Goal: Information Seeking & Learning: Learn about a topic

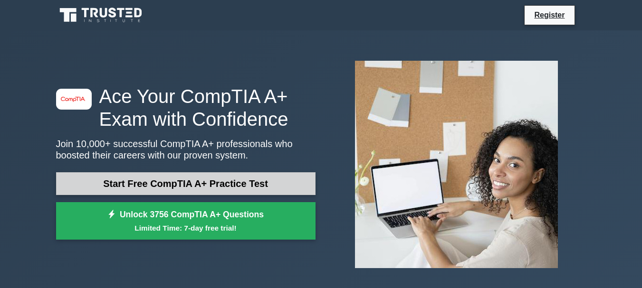
click at [206, 179] on link "Start Free CompTIA A+ Practice Test" at bounding box center [185, 183] width 259 height 23
click at [241, 183] on link "Start Free CompTIA A+ Practice Test" at bounding box center [185, 183] width 259 height 23
click at [144, 182] on link "Start Free CompTIA A+ Practice Test" at bounding box center [185, 183] width 259 height 23
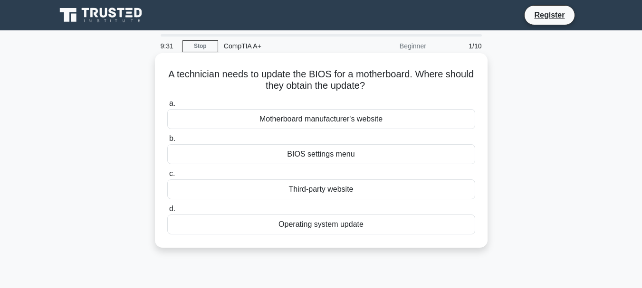
click at [322, 155] on div "BIOS settings menu" at bounding box center [321, 154] width 308 height 20
click at [167, 142] on input "b. BIOS settings menu" at bounding box center [167, 139] width 0 height 6
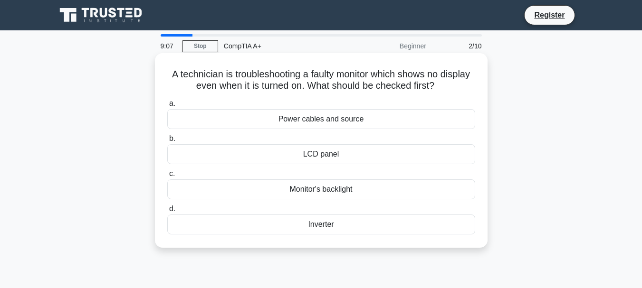
click at [330, 123] on div "Power cables and source" at bounding box center [321, 119] width 308 height 20
click at [167, 107] on input "a. Power cables and source" at bounding box center [167, 104] width 0 height 6
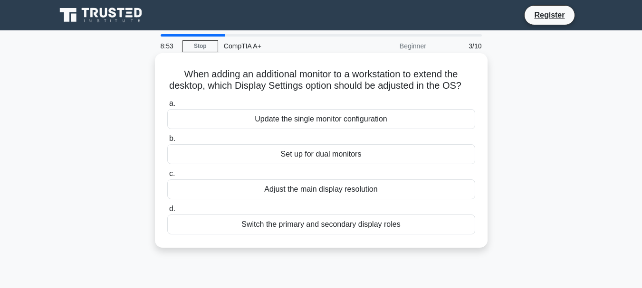
click at [323, 164] on div "Set up for dual monitors" at bounding box center [321, 154] width 308 height 20
click at [167, 142] on input "b. Set up for dual monitors" at bounding box center [167, 139] width 0 height 6
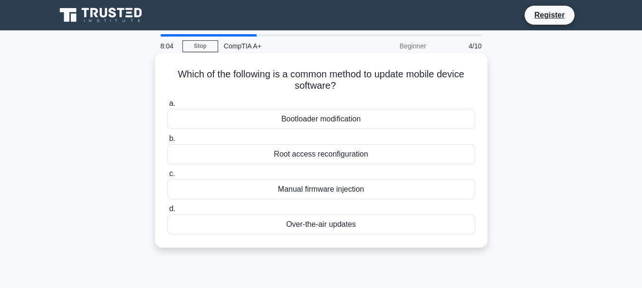
click at [333, 225] on div "Over-the-air updates" at bounding box center [321, 225] width 308 height 20
click at [167, 212] on input "d. Over-the-air updates" at bounding box center [167, 209] width 0 height 6
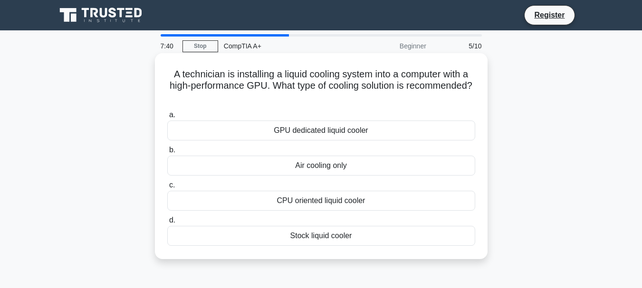
click at [317, 165] on div "Air cooling only" at bounding box center [321, 166] width 308 height 20
click at [167, 153] on input "b. Air cooling only" at bounding box center [167, 150] width 0 height 6
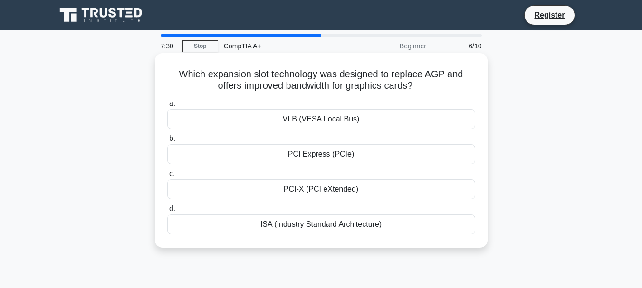
click at [328, 155] on div "PCI Express (PCIe)" at bounding box center [321, 154] width 308 height 20
click at [167, 142] on input "b. PCI Express (PCIe)" at bounding box center [167, 139] width 0 height 6
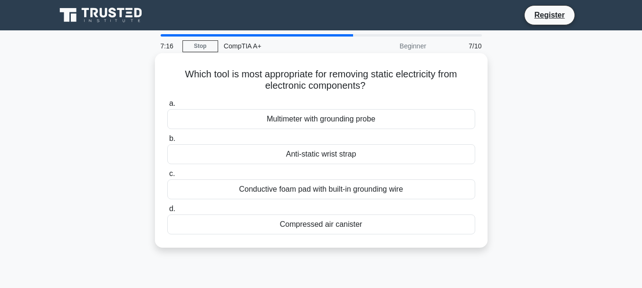
click at [316, 158] on div "Anti-static wrist strap" at bounding box center [321, 154] width 308 height 20
click at [167, 142] on input "b. Anti-static wrist strap" at bounding box center [167, 139] width 0 height 6
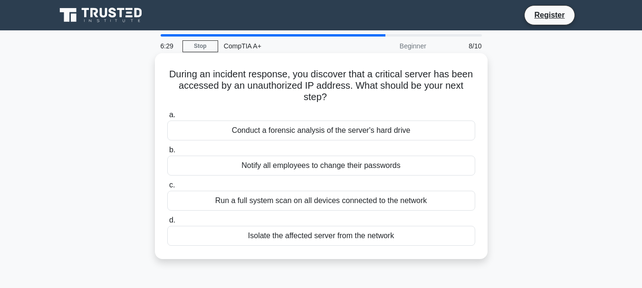
click at [328, 234] on div "Isolate the affected server from the network" at bounding box center [321, 236] width 308 height 20
click at [167, 224] on input "d. Isolate the affected server from the network" at bounding box center [167, 221] width 0 height 6
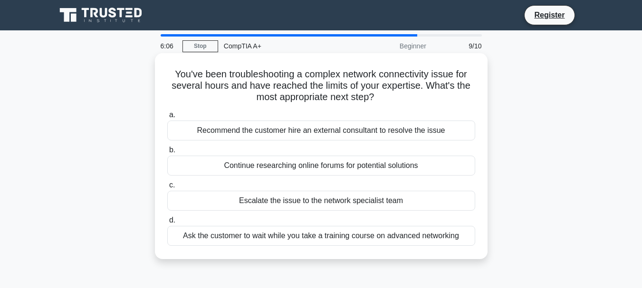
click at [317, 202] on div "Escalate the issue to the network specialist team" at bounding box center [321, 201] width 308 height 20
click at [167, 189] on input "c. Escalate the issue to the network specialist team" at bounding box center [167, 185] width 0 height 6
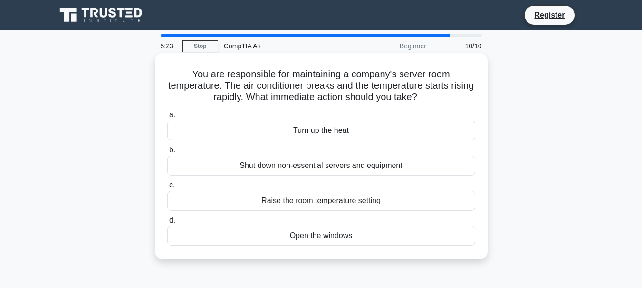
click at [323, 237] on div "Open the windows" at bounding box center [321, 236] width 308 height 20
click at [167, 224] on input "d. Open the windows" at bounding box center [167, 221] width 0 height 6
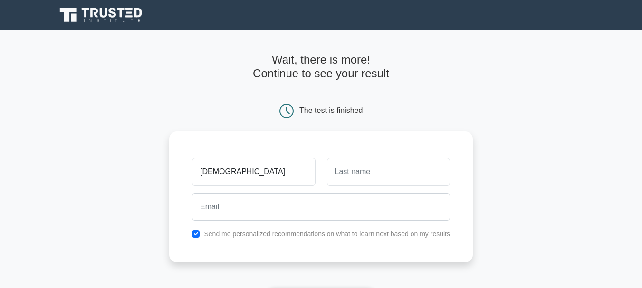
type input "[DEMOGRAPHIC_DATA]"
click at [340, 176] on input "text" at bounding box center [388, 172] width 123 height 28
type input "Milala"
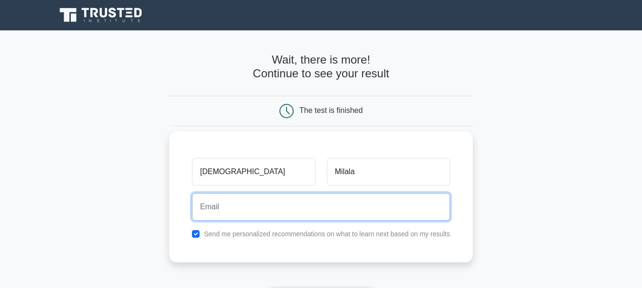
click at [231, 201] on input "email" at bounding box center [321, 207] width 258 height 28
type input "milala.augustino@gmail.com"
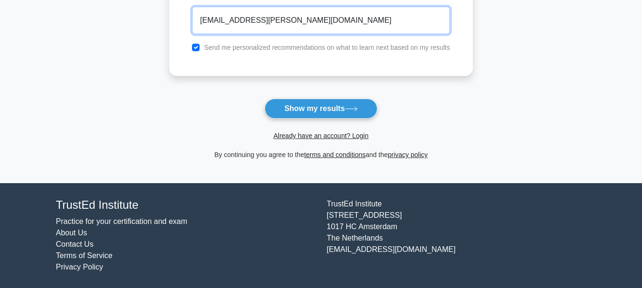
scroll to position [142, 0]
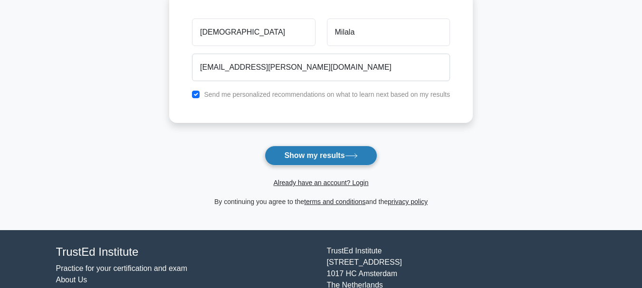
click at [324, 158] on button "Show my results" at bounding box center [321, 156] width 112 height 20
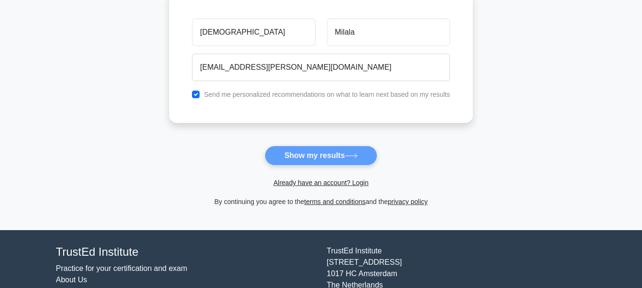
scroll to position [0, 0]
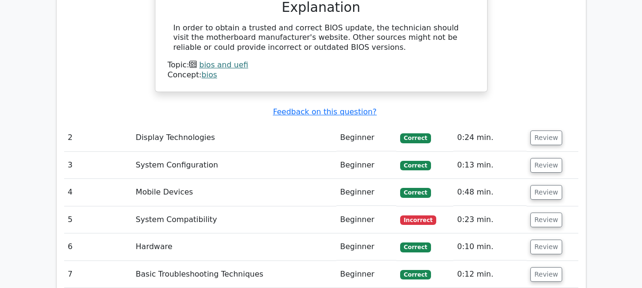
scroll to position [1045, 0]
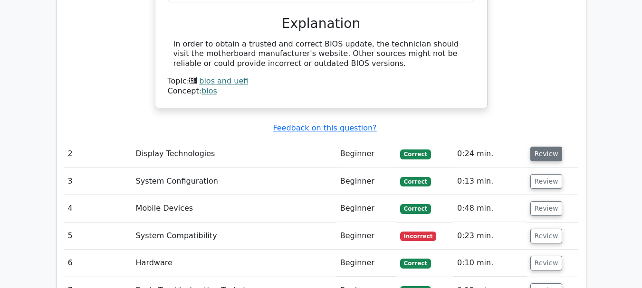
click at [545, 147] on button "Review" at bounding box center [546, 154] width 32 height 15
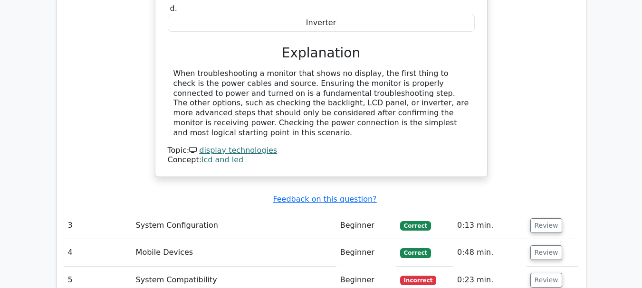
scroll to position [1378, 0]
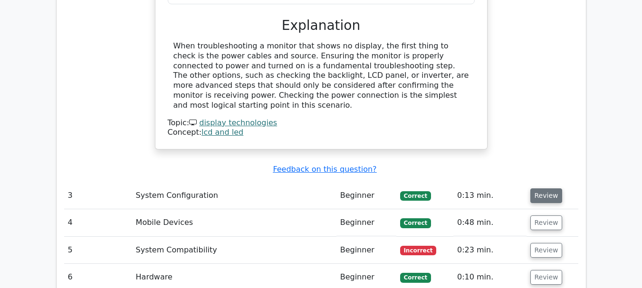
click at [542, 189] on button "Review" at bounding box center [546, 196] width 32 height 15
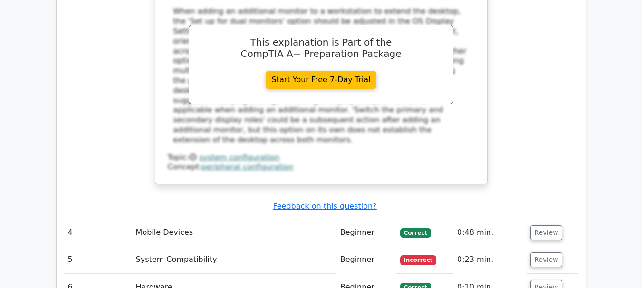
scroll to position [1853, 0]
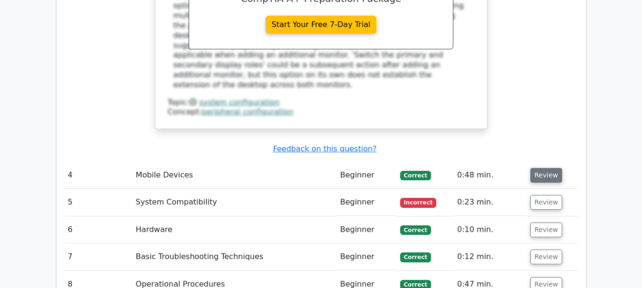
click at [541, 168] on button "Review" at bounding box center [546, 175] width 32 height 15
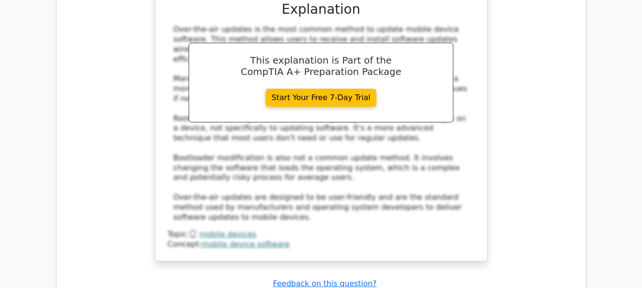
scroll to position [2328, 0]
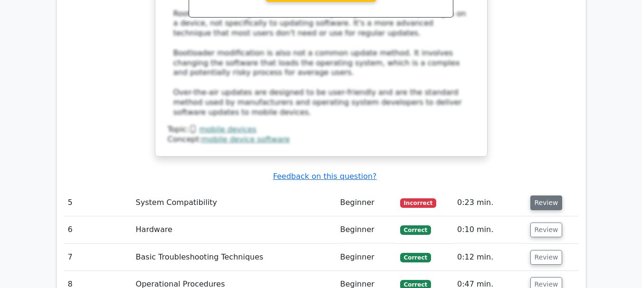
click at [538, 196] on button "Review" at bounding box center [546, 203] width 32 height 15
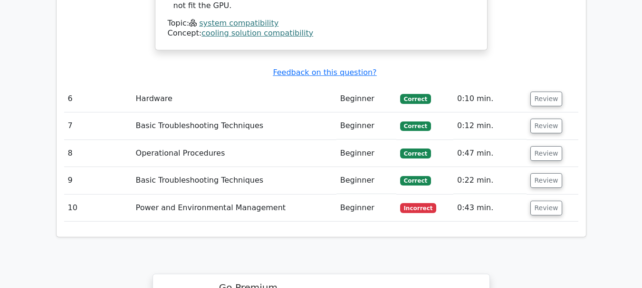
scroll to position [2804, 0]
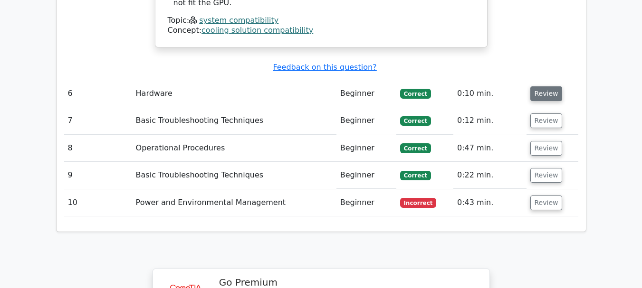
click at [553, 86] on button "Review" at bounding box center [546, 93] width 32 height 15
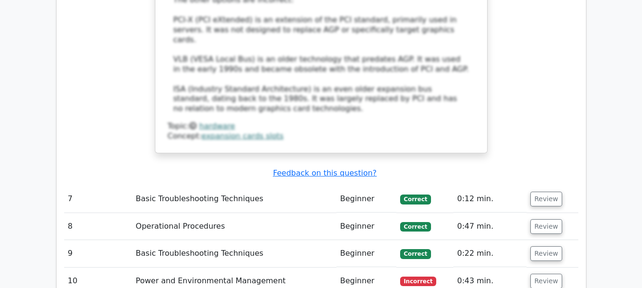
scroll to position [3279, 0]
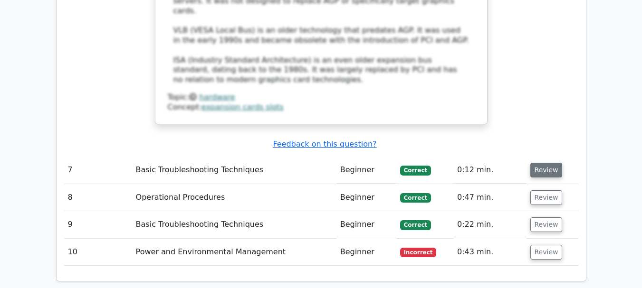
click at [539, 163] on button "Review" at bounding box center [546, 170] width 32 height 15
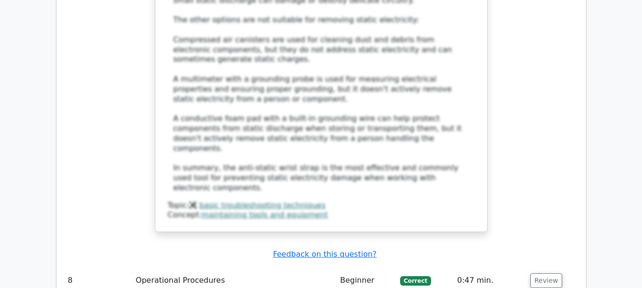
scroll to position [3802, 0]
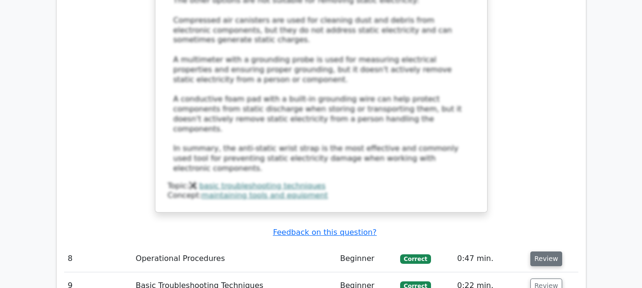
click at [545, 252] on button "Review" at bounding box center [546, 259] width 32 height 15
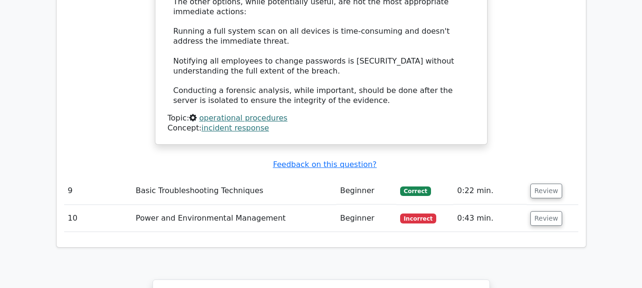
scroll to position [4419, 0]
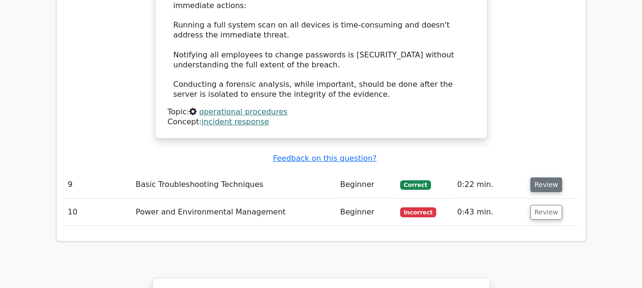
click at [536, 178] on button "Review" at bounding box center [546, 185] width 32 height 15
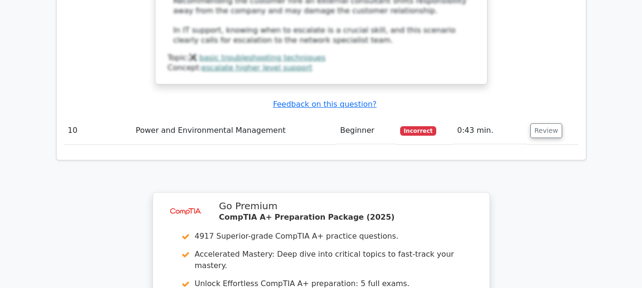
scroll to position [4976, 0]
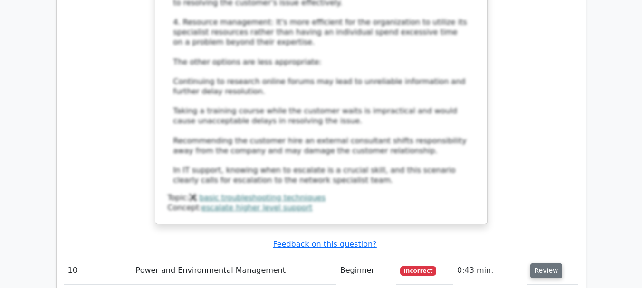
click at [539, 264] on button "Review" at bounding box center [546, 271] width 32 height 15
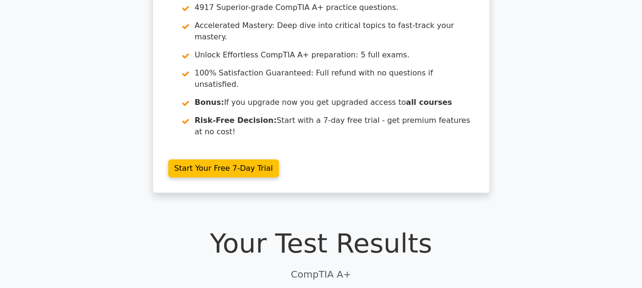
scroll to position [0, 0]
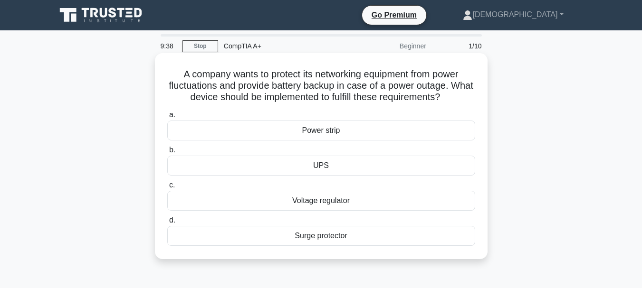
click at [345, 163] on div "UPS" at bounding box center [321, 166] width 308 height 20
click at [167, 153] on input "b. UPS" at bounding box center [167, 150] width 0 height 6
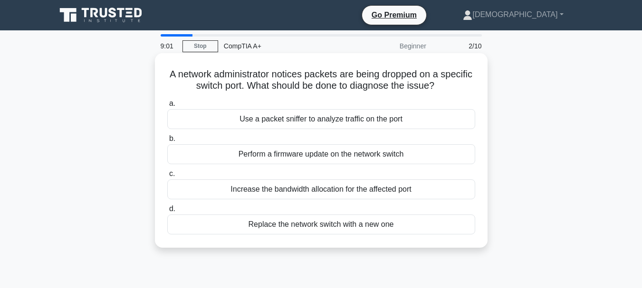
click at [297, 118] on div "Use a packet sniffer to analyze traffic on the port" at bounding box center [321, 119] width 308 height 20
click at [167, 107] on input "a. Use a packet sniffer to analyze traffic on the port" at bounding box center [167, 104] width 0 height 6
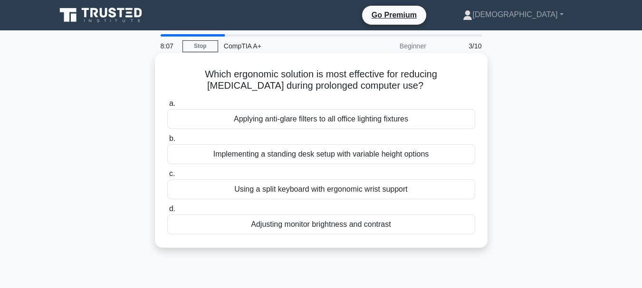
click at [444, 152] on div "Implementing a standing desk setup with variable height options" at bounding box center [321, 154] width 308 height 20
click at [167, 142] on input "b. Implementing a standing desk setup with variable height options" at bounding box center [167, 139] width 0 height 6
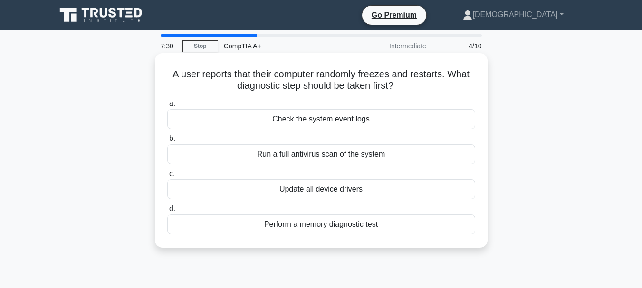
click at [373, 117] on div "Check the system event logs" at bounding box center [321, 119] width 308 height 20
click at [167, 107] on input "a. Check the system event logs" at bounding box center [167, 104] width 0 height 6
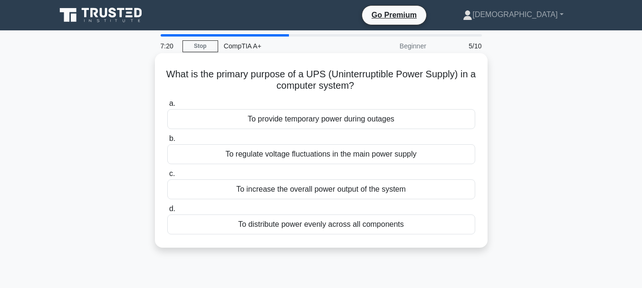
click at [323, 122] on div "To provide temporary power during outages" at bounding box center [321, 119] width 308 height 20
click at [167, 107] on input "a. To provide temporary power during outages" at bounding box center [167, 104] width 0 height 6
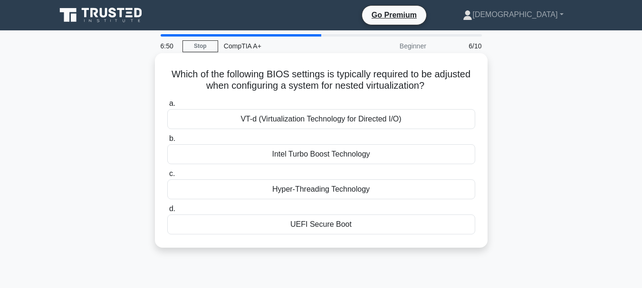
click at [428, 87] on h5 "Which of the following BIOS settings is typically required to be adjusted when …" at bounding box center [321, 80] width 310 height 24
click at [339, 118] on div "VT-d (Virtualization Technology for Directed I/O)" at bounding box center [321, 119] width 308 height 20
click at [167, 107] on input "a. VT-d (Virtualization Technology for Directed I/O)" at bounding box center [167, 104] width 0 height 6
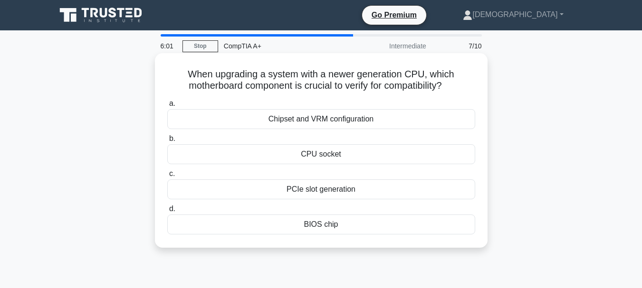
click at [327, 155] on div "CPU socket" at bounding box center [321, 154] width 308 height 20
click at [167, 142] on input "b. CPU socket" at bounding box center [167, 139] width 0 height 6
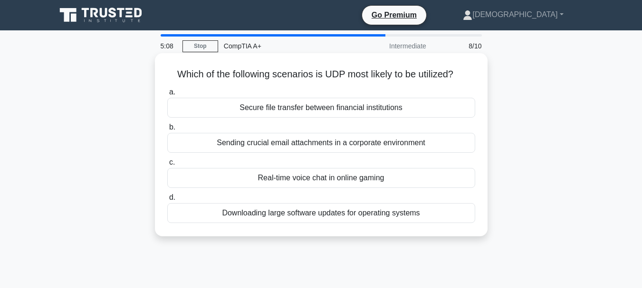
click at [324, 110] on div "Secure file transfer between financial institutions" at bounding box center [321, 108] width 308 height 20
click at [167, 96] on input "a. Secure file transfer between financial institutions" at bounding box center [167, 92] width 0 height 6
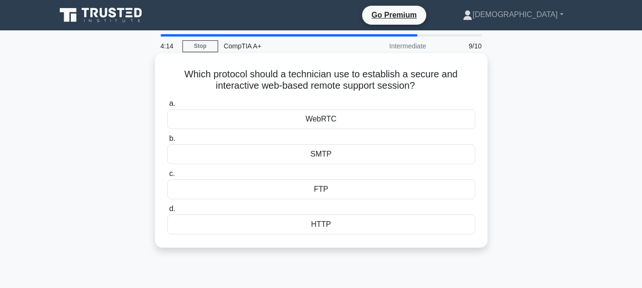
click at [320, 187] on div "FTP" at bounding box center [321, 190] width 308 height 20
click at [167, 177] on input "c. FTP" at bounding box center [167, 174] width 0 height 6
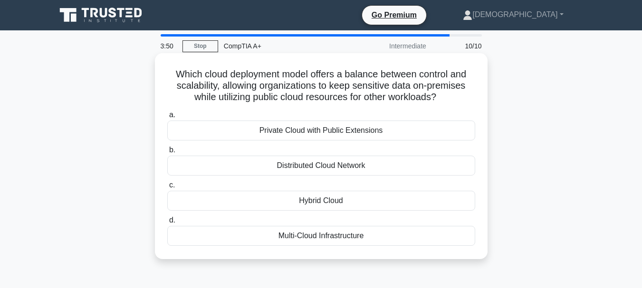
click at [315, 199] on div "Hybrid Cloud" at bounding box center [321, 201] width 308 height 20
click at [167, 189] on input "c. Hybrid Cloud" at bounding box center [167, 185] width 0 height 6
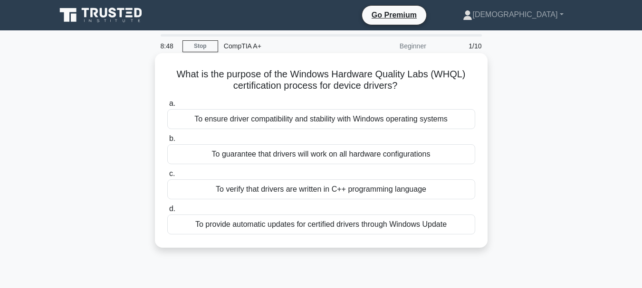
click at [309, 119] on div "To ensure driver compatibility and stability with Windows operating systems" at bounding box center [321, 119] width 308 height 20
click at [167, 107] on input "a. To ensure driver compatibility and stability with Windows operating systems" at bounding box center [167, 104] width 0 height 6
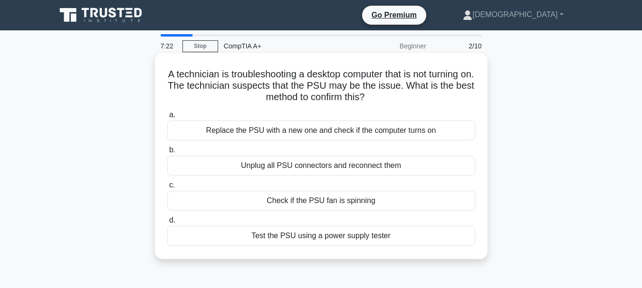
click at [335, 203] on div "Check if the PSU fan is spinning" at bounding box center [321, 201] width 308 height 20
click at [167, 189] on input "c. Check if the PSU fan is spinning" at bounding box center [167, 185] width 0 height 6
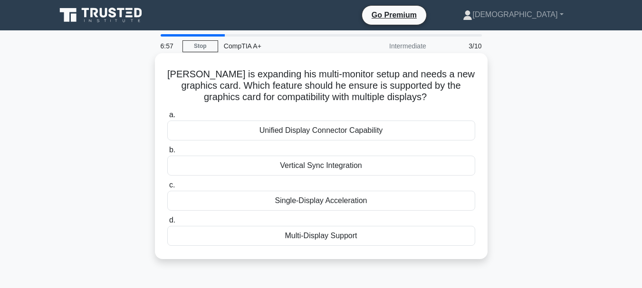
click at [334, 237] on div "Multi-Display Support" at bounding box center [321, 236] width 308 height 20
click at [167, 224] on input "d. Multi-Display Support" at bounding box center [167, 221] width 0 height 6
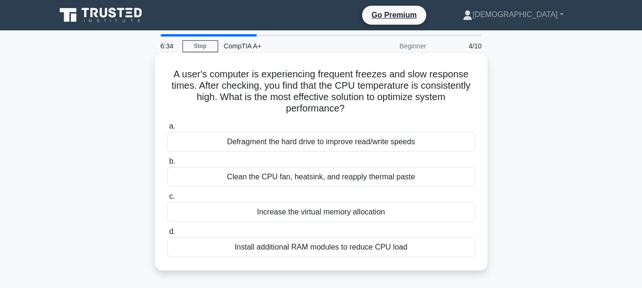
click at [328, 179] on div "Clean the CPU fan, heatsink, and reapply thermal paste" at bounding box center [321, 177] width 308 height 20
click at [167, 165] on input "b. Clean the CPU fan, heatsink, and reapply thermal paste" at bounding box center [167, 162] width 0 height 6
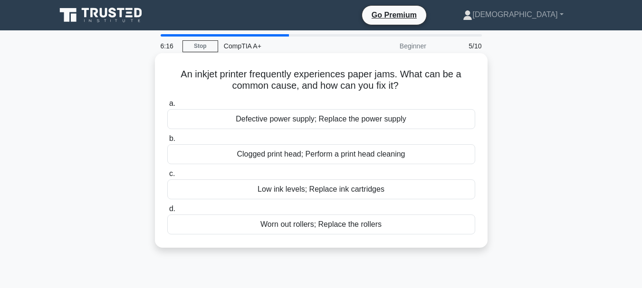
click at [323, 226] on div "Worn out rollers; Replace the rollers" at bounding box center [321, 225] width 308 height 20
click at [167, 212] on input "d. Worn out rollers; Replace the rollers" at bounding box center [167, 209] width 0 height 6
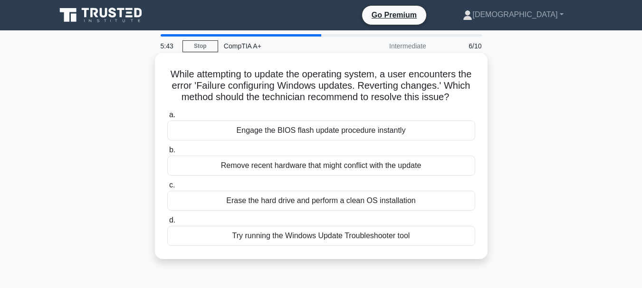
click at [305, 246] on div "Try running the Windows Update Troubleshooter tool" at bounding box center [321, 236] width 308 height 20
click at [167, 224] on input "d. Try running the Windows Update Troubleshooter tool" at bounding box center [167, 221] width 0 height 6
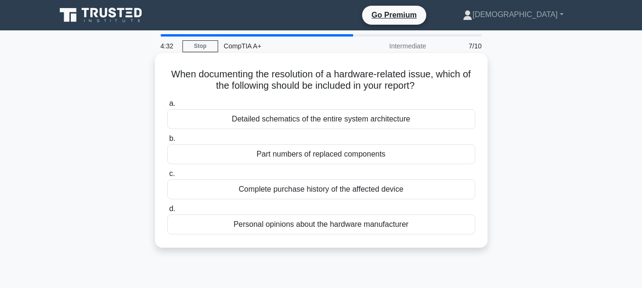
click at [336, 156] on div "Part numbers of replaced components" at bounding box center [321, 154] width 308 height 20
click at [167, 142] on input "b. Part numbers of replaced components" at bounding box center [167, 139] width 0 height 6
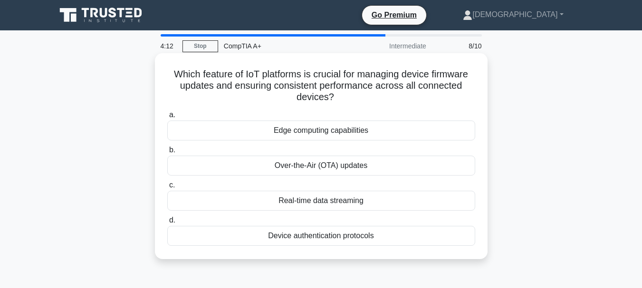
click at [327, 167] on div "Over-the-Air (OTA) updates" at bounding box center [321, 166] width 308 height 20
click at [167, 153] on input "b. Over-the-Air (OTA) updates" at bounding box center [167, 150] width 0 height 6
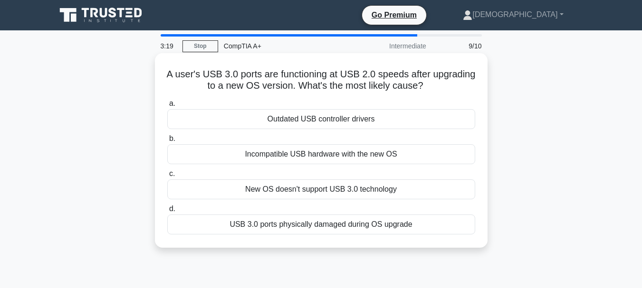
click at [327, 119] on div "Outdated USB controller drivers" at bounding box center [321, 119] width 308 height 20
click at [167, 107] on input "a. Outdated USB controller drivers" at bounding box center [167, 104] width 0 height 6
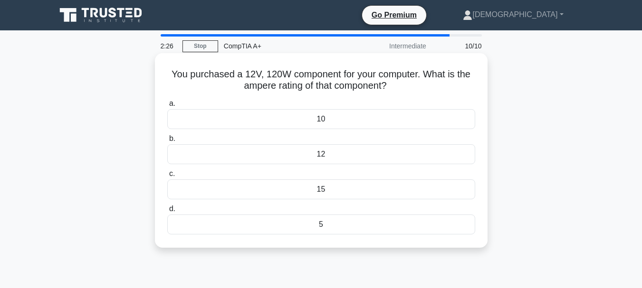
click at [324, 117] on div "10" at bounding box center [321, 119] width 308 height 20
click at [167, 107] on input "a. 10" at bounding box center [167, 104] width 0 height 6
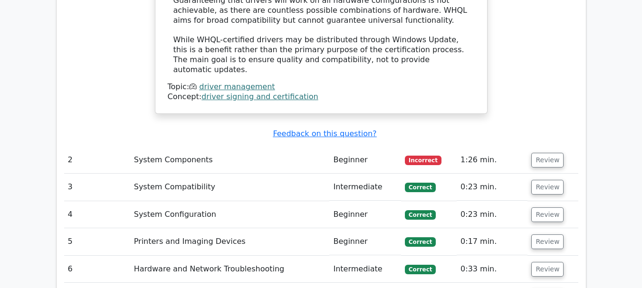
scroll to position [1283, 0]
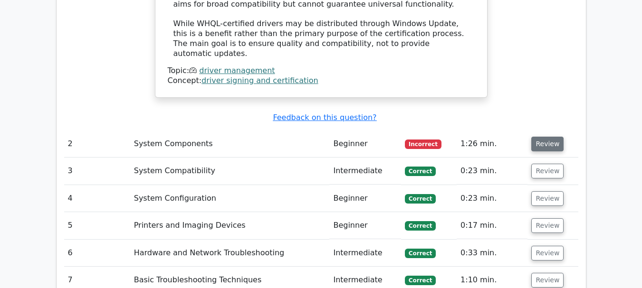
click at [539, 137] on button "Review" at bounding box center [547, 144] width 32 height 15
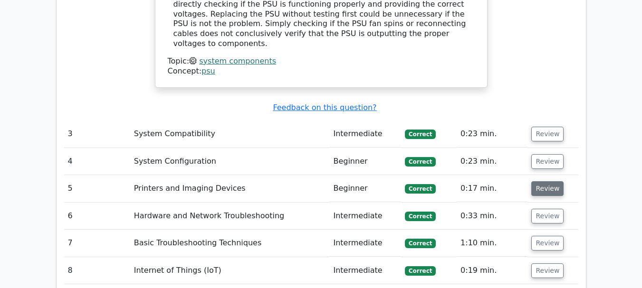
scroll to position [1663, 0]
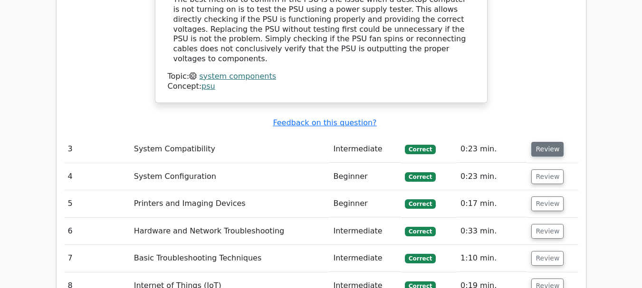
click at [544, 142] on button "Review" at bounding box center [547, 149] width 32 height 15
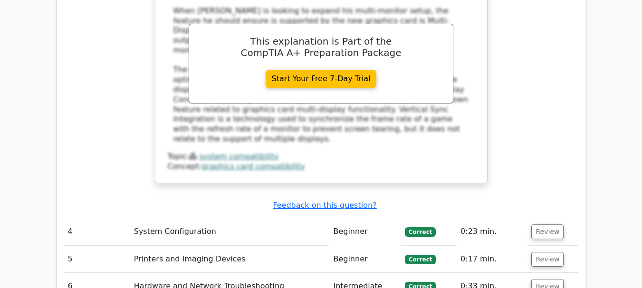
scroll to position [2091, 0]
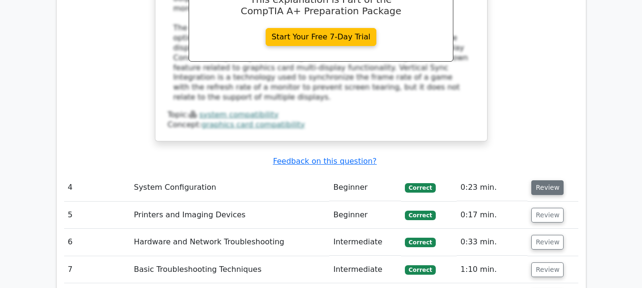
click at [545, 181] on button "Review" at bounding box center [547, 188] width 32 height 15
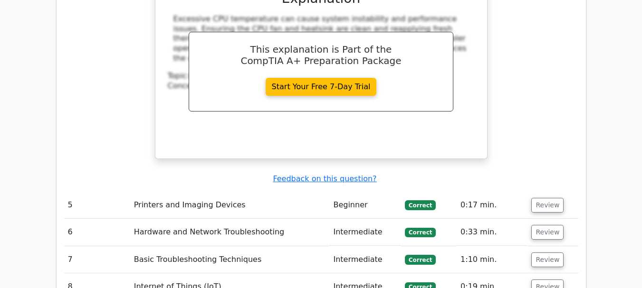
scroll to position [2519, 0]
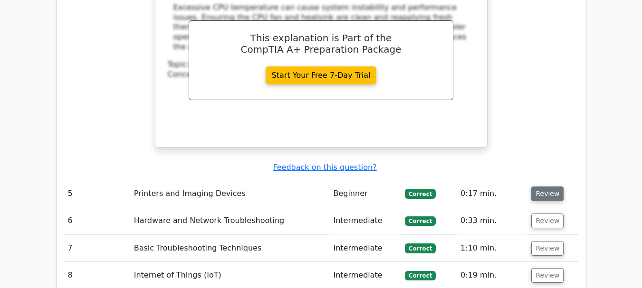
click at [540, 187] on button "Review" at bounding box center [547, 194] width 32 height 15
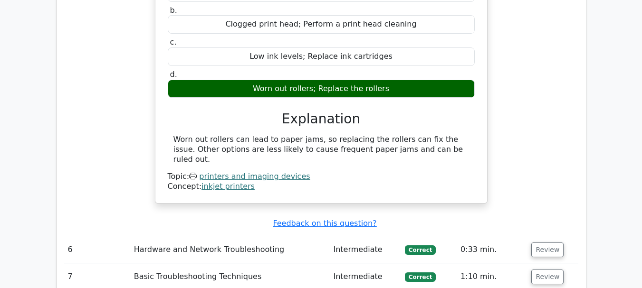
scroll to position [2851, 0]
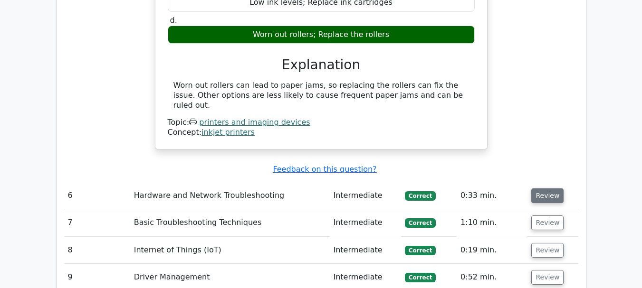
click at [544, 189] on button "Review" at bounding box center [547, 196] width 32 height 15
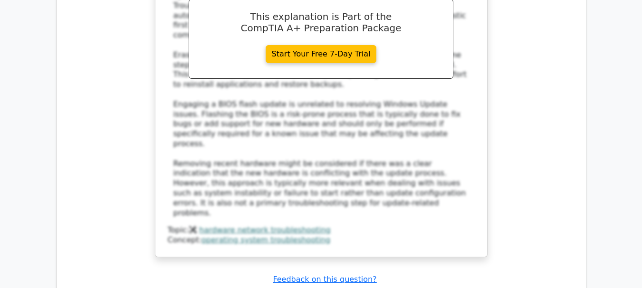
scroll to position [3374, 0]
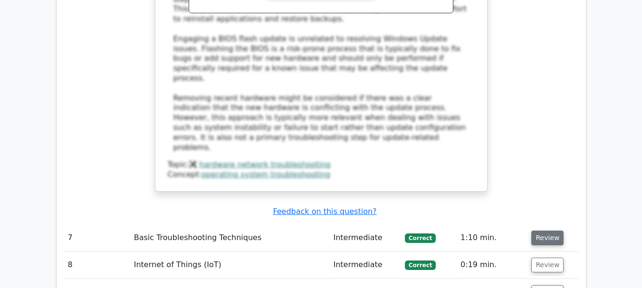
click at [542, 231] on button "Review" at bounding box center [547, 238] width 32 height 15
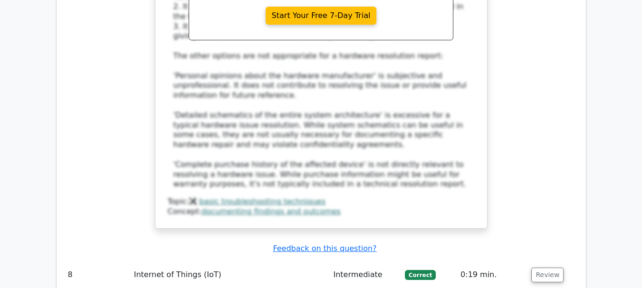
scroll to position [3944, 0]
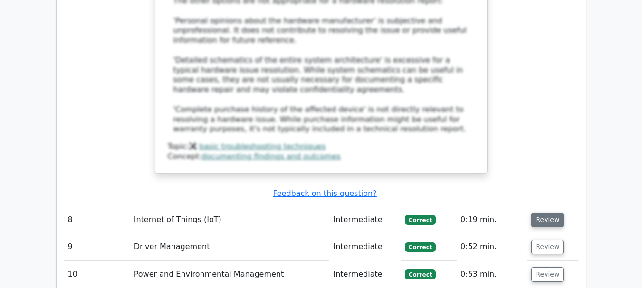
click at [546, 213] on button "Review" at bounding box center [547, 220] width 32 height 15
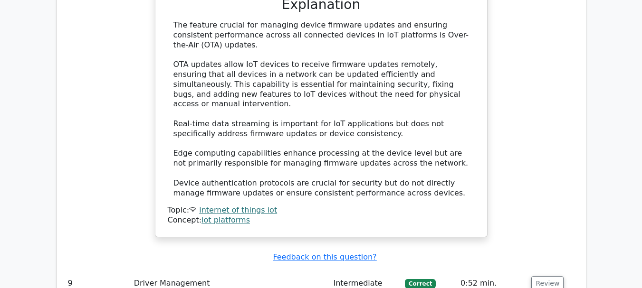
scroll to position [4467, 0]
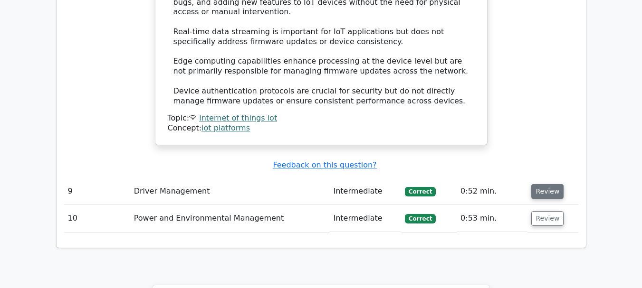
click at [546, 184] on button "Review" at bounding box center [547, 191] width 32 height 15
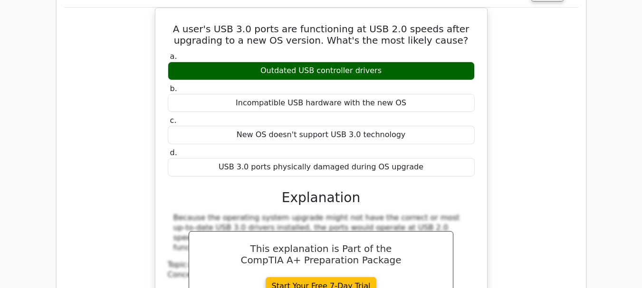
scroll to position [4752, 0]
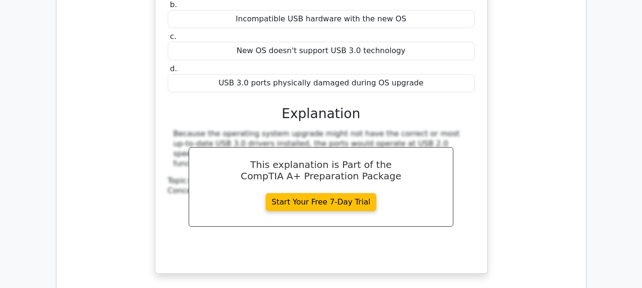
scroll to position [4609, 0]
